Goal: Information Seeking & Learning: Learn about a topic

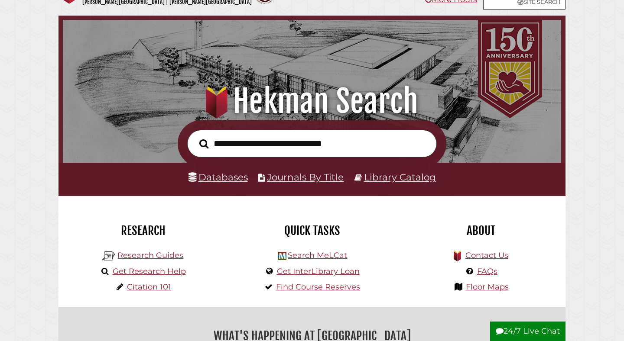
scroll to position [29, 0]
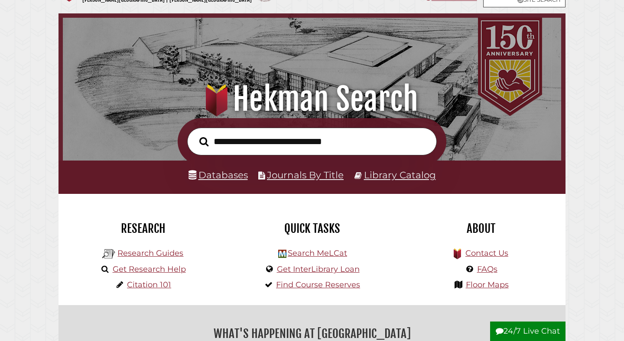
click at [212, 169] on li "Databases" at bounding box center [217, 175] width 59 height 16
click at [210, 175] on link "Databases" at bounding box center [217, 174] width 59 height 11
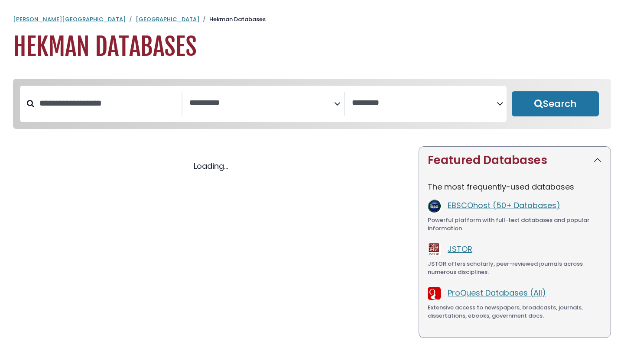
select select "Database Subject Filter"
select select "Database Vendors Filter"
select select "Database Subject Filter"
select select "Database Vendors Filter"
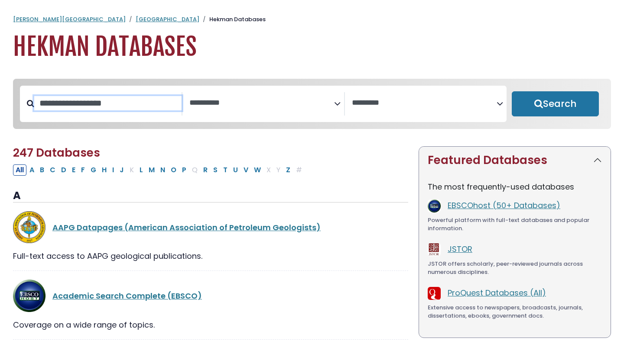
click at [105, 102] on input "Search database by title or keyword" at bounding box center [107, 103] width 147 height 14
type input "*******"
click at [512, 91] on button "Search" at bounding box center [555, 103] width 87 height 25
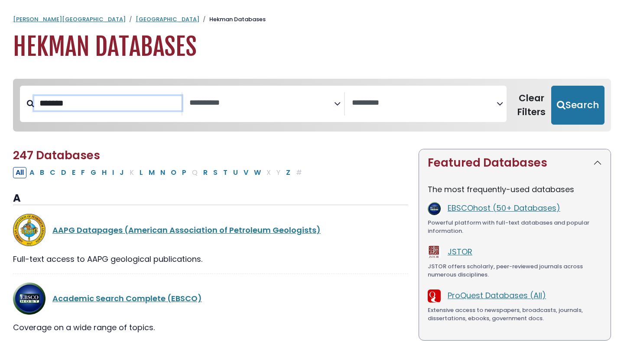
select select "Database Subject Filter"
select select "Database Vendors Filter"
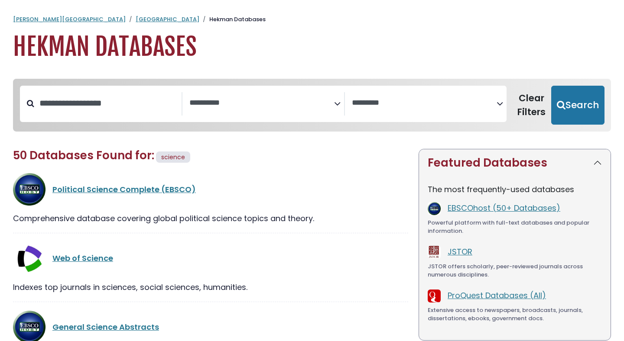
click at [210, 95] on span "Search filters" at bounding box center [261, 103] width 145 height 23
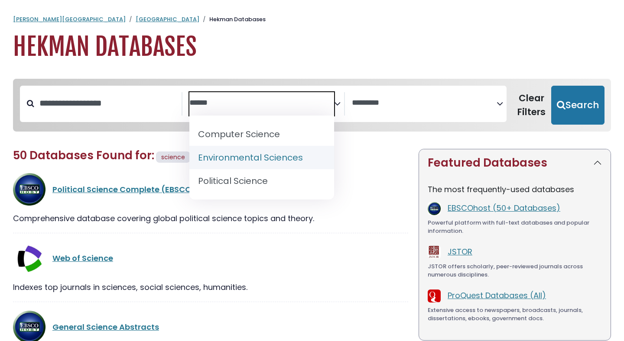
type textarea "*******"
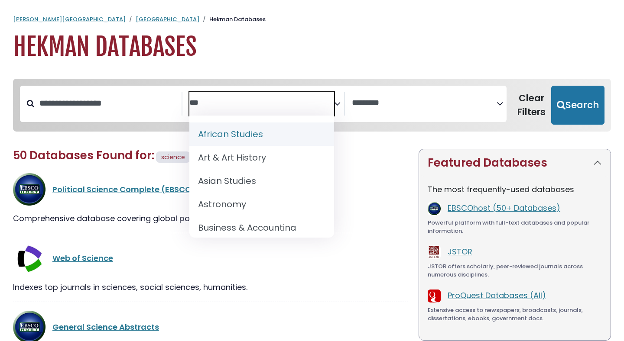
type textarea "****"
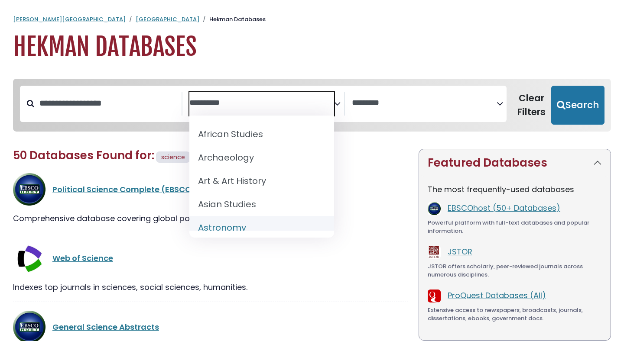
click at [331, 281] on div "Web of Science Indexes top journals in sciences, social sciences, humanities. V…" at bounding box center [210, 272] width 395 height 60
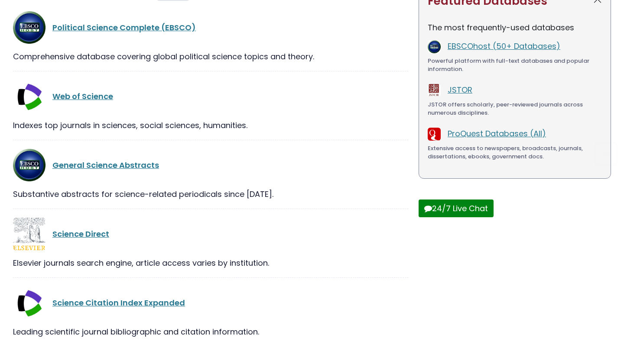
scroll to position [166, 0]
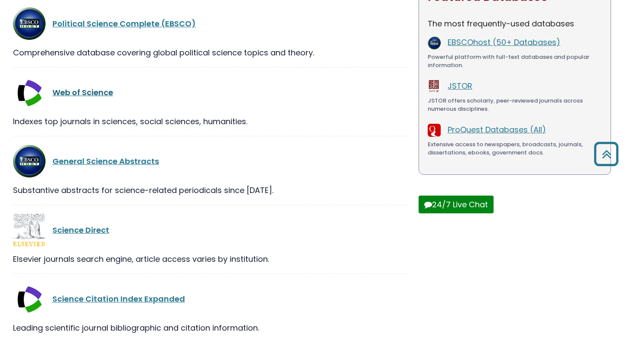
click at [72, 92] on link "Web of Science" at bounding box center [82, 92] width 61 height 11
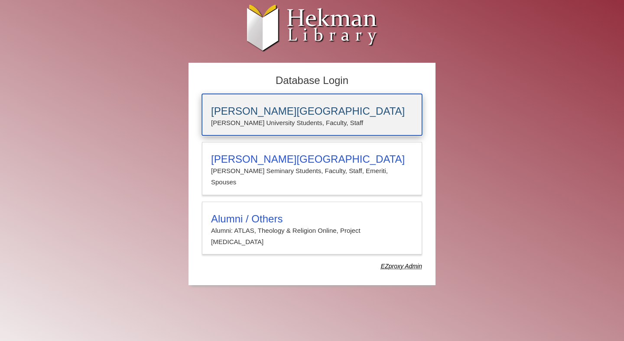
click at [253, 130] on div "[PERSON_NAME][GEOGRAPHIC_DATA] [PERSON_NAME] University Students, Faculty, Staff" at bounding box center [312, 115] width 220 height 42
